Goal: Transaction & Acquisition: Purchase product/service

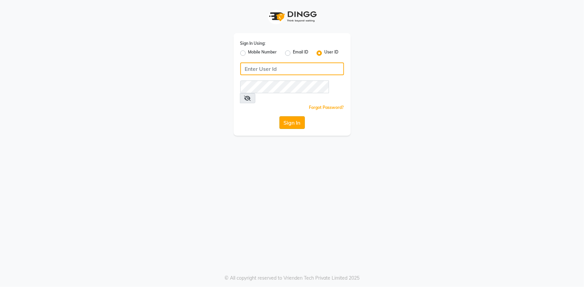
type input "E3784-01"
click at [291, 116] on button "Sign In" at bounding box center [291, 122] width 25 height 13
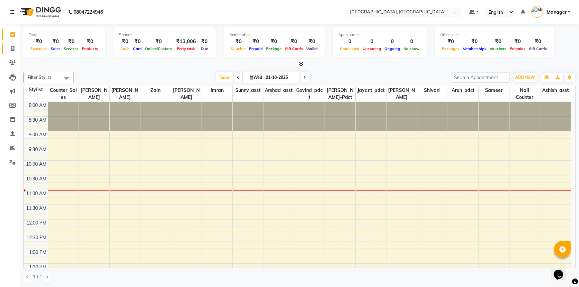
click at [13, 49] on icon at bounding box center [13, 48] width 4 height 5
select select "service"
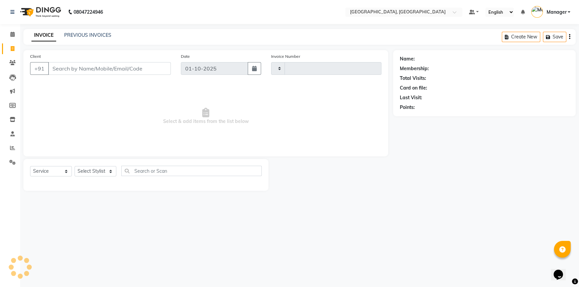
type input "3696"
select select "8574"
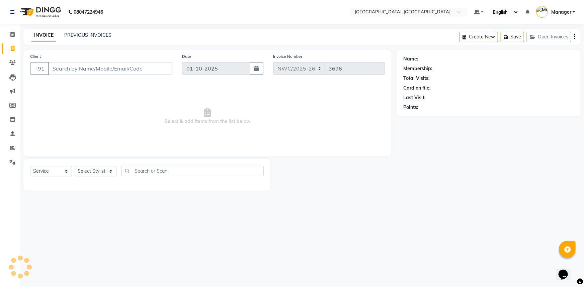
click at [121, 69] on input "Client" at bounding box center [110, 68] width 124 height 13
type input "8585992022"
click at [155, 66] on span "Add Client" at bounding box center [154, 68] width 26 height 7
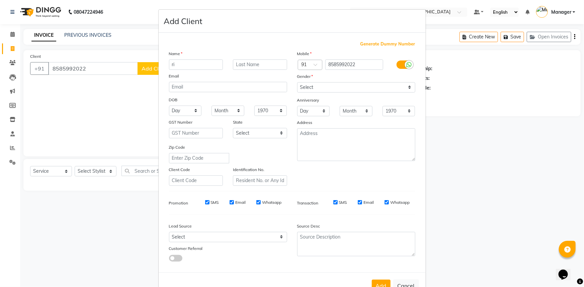
type input "r"
type input "[PERSON_NAME]"
click at [350, 86] on select "Select [DEMOGRAPHIC_DATA] [DEMOGRAPHIC_DATA] Other Prefer Not To Say" at bounding box center [356, 87] width 118 height 10
select select "[DEMOGRAPHIC_DATA]"
click at [297, 82] on select "Select [DEMOGRAPHIC_DATA] [DEMOGRAPHIC_DATA] Other Prefer Not To Say" at bounding box center [356, 87] width 118 height 10
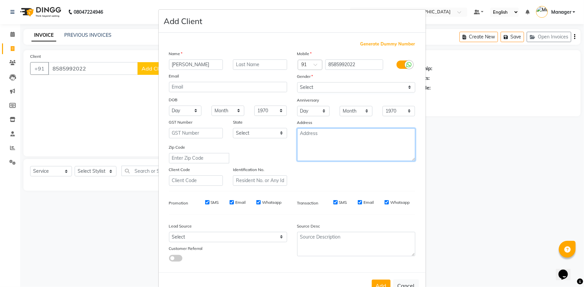
click at [335, 142] on textarea at bounding box center [356, 144] width 118 height 33
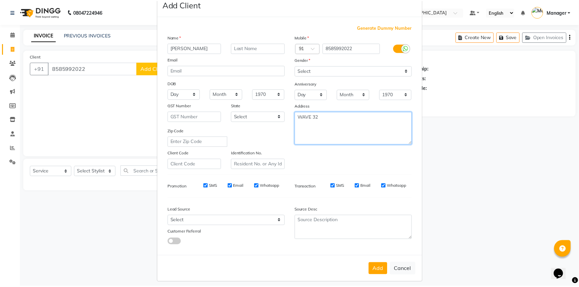
scroll to position [23, 0]
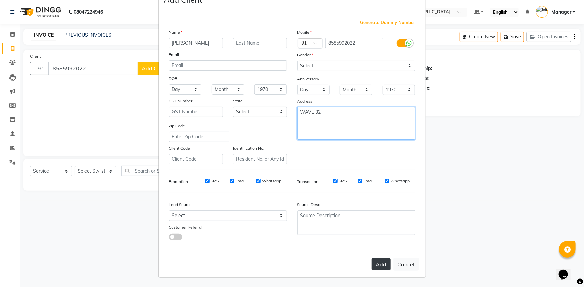
type textarea "WAVE 32"
click at [381, 267] on button "Add" at bounding box center [381, 264] width 19 height 12
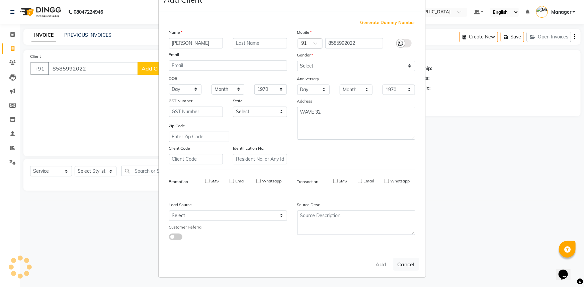
select select
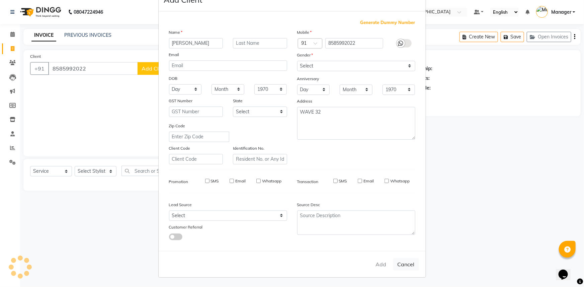
select select
checkbox input "false"
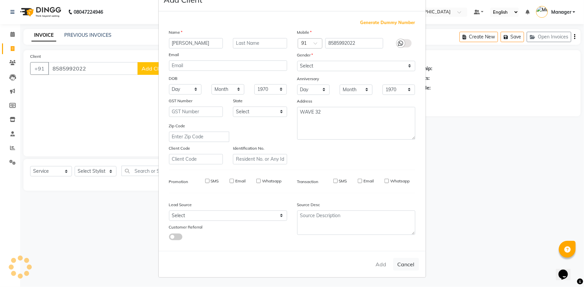
checkbox input "false"
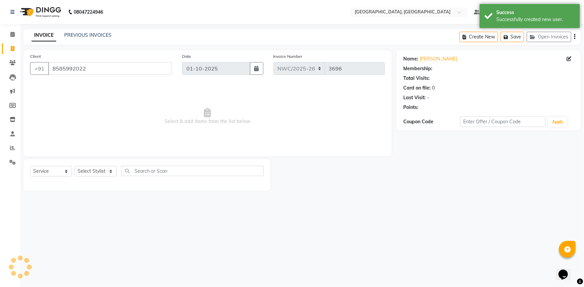
select select "1: Object"
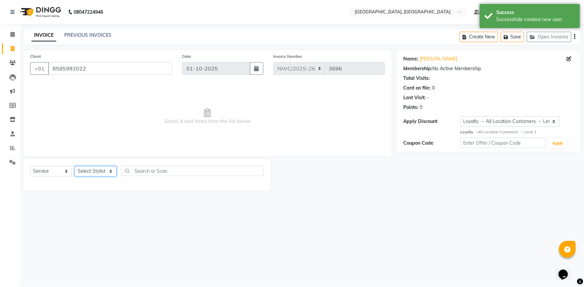
click at [88, 170] on select "Select Stylist [PERSON_NAME]-pdct Arshad_asst Arun_pdct Ashish_asst Counter_Sal…" at bounding box center [96, 171] width 42 height 10
select select "84831"
click at [75, 166] on select "Select Stylist [PERSON_NAME]-pdct Arshad_asst Arun_pdct Ashish_asst Counter_Sal…" at bounding box center [96, 171] width 42 height 10
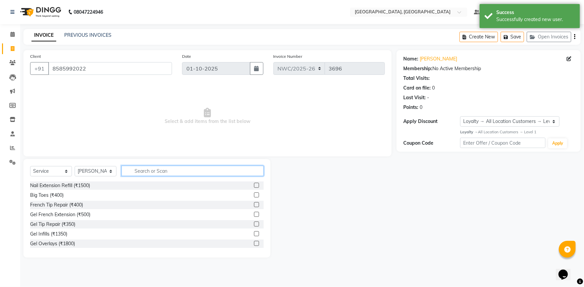
click at [157, 171] on input "text" at bounding box center [192, 171] width 142 height 10
type input "CUT"
click at [254, 196] on label at bounding box center [256, 195] width 5 height 5
click at [254, 196] on input "checkbox" at bounding box center [256, 195] width 4 height 4
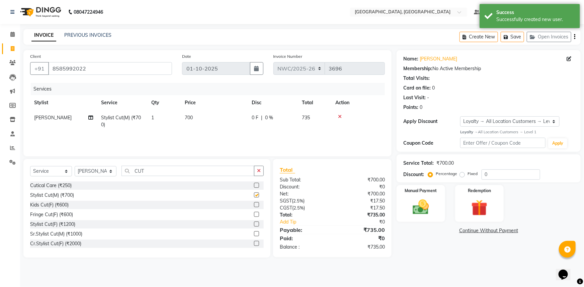
checkbox input "false"
drag, startPoint x: 159, startPoint y: 174, endPoint x: 97, endPoint y: 171, distance: 61.9
click at [98, 172] on div "Select Service Product Membership Package Voucher Prepaid Gift Card Select Styl…" at bounding box center [146, 174] width 233 height 16
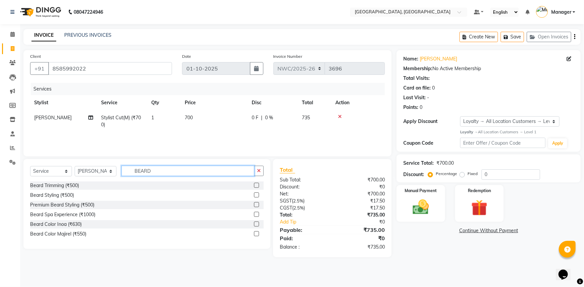
type input "BEARD"
click at [256, 187] on label at bounding box center [256, 185] width 5 height 5
click at [256, 187] on input "checkbox" at bounding box center [256, 186] width 4 height 4
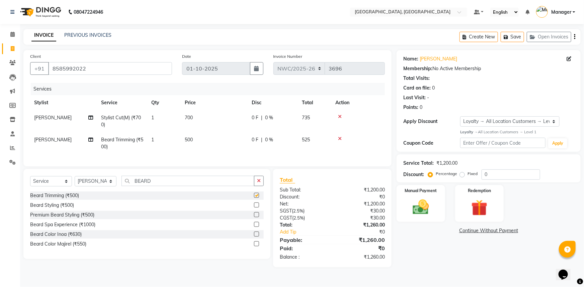
checkbox input "false"
click at [192, 117] on span "700" at bounding box center [189, 118] width 8 height 6
select select "84831"
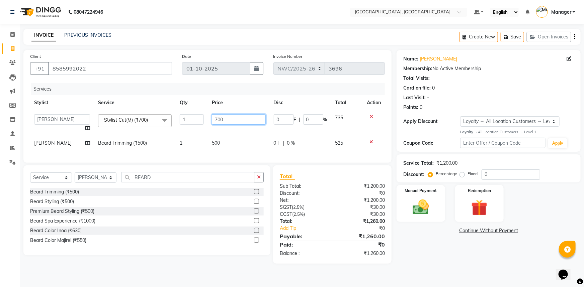
drag, startPoint x: 237, startPoint y: 117, endPoint x: 143, endPoint y: 124, distance: 94.6
click at [143, 124] on tr "[PERSON_NAME]-pdct Arshad_asst Arun_pdct Ashish_asst Counter_Sales [PERSON_NAME…" at bounding box center [207, 122] width 354 height 25
type input "500"
click at [225, 138] on td "500" at bounding box center [239, 143] width 62 height 15
select select "84831"
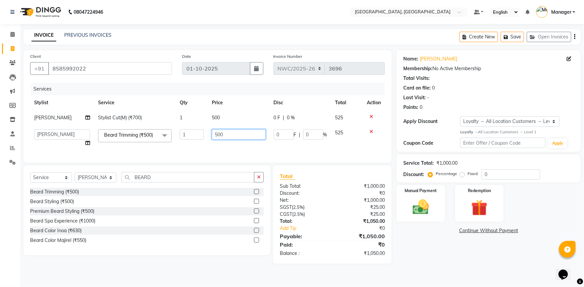
drag, startPoint x: 252, startPoint y: 137, endPoint x: 158, endPoint y: 121, distance: 96.0
click at [158, 121] on tbody "[PERSON_NAME] Stylist Cut(M) (₹700) 1 500 0 F | 0 % 525 [PERSON_NAME]-pdct Arsh…" at bounding box center [207, 130] width 354 height 40
type input "350"
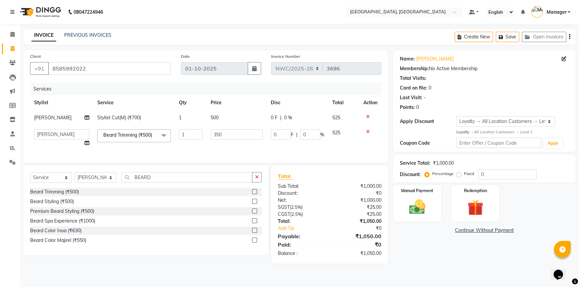
click at [425, 253] on div "Name: [PERSON_NAME] Membership: No Active Membership Total Visits: Card on file…" at bounding box center [487, 157] width 188 height 214
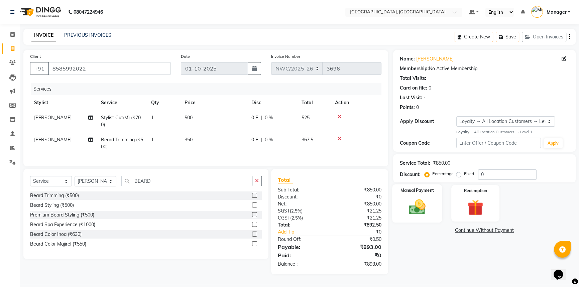
click at [420, 207] on img at bounding box center [417, 207] width 27 height 19
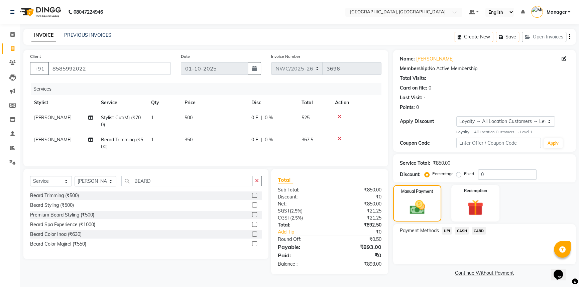
click at [447, 228] on span "UPI" at bounding box center [447, 231] width 10 height 8
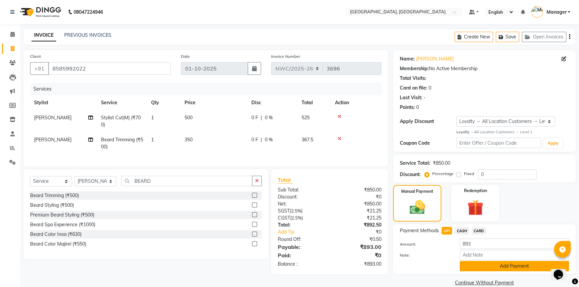
scroll to position [11, 0]
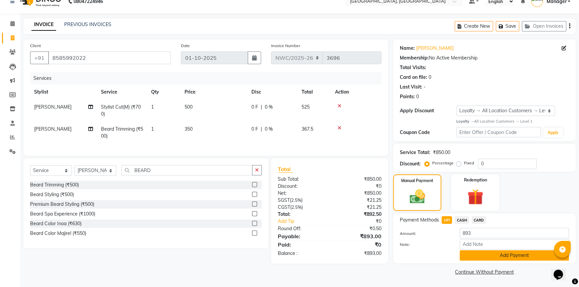
click at [482, 254] on button "Add Payment" at bounding box center [514, 255] width 109 height 10
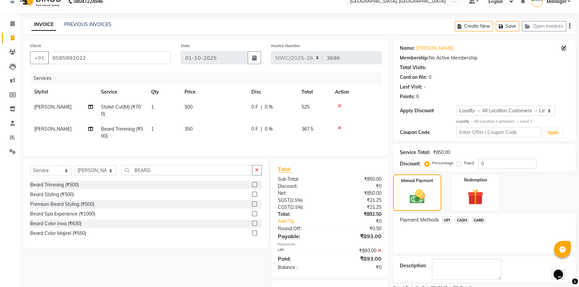
scroll to position [49, 0]
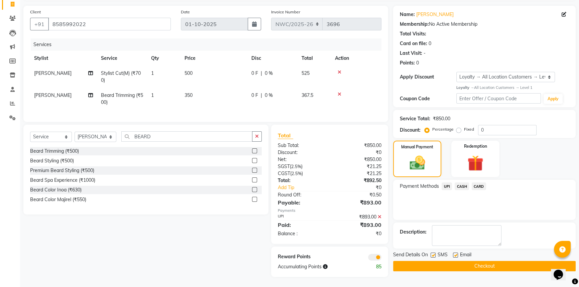
click at [470, 261] on button "Checkout" at bounding box center [484, 266] width 183 height 10
